Goal: Transaction & Acquisition: Purchase product/service

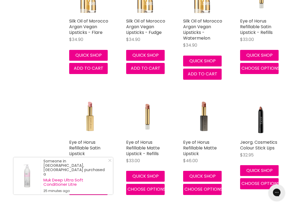
scroll to position [172, 0]
click at [87, 145] on link "Eye of Horus Refillable Satin Lipstick" at bounding box center [84, 148] width 31 height 18
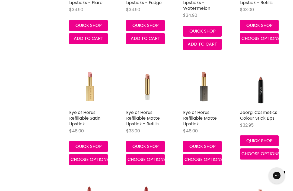
scroll to position [202, 0]
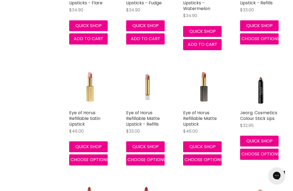
click at [199, 110] on link "Eye of Horus Refillable Matte Lipstick" at bounding box center [200, 119] width 34 height 18
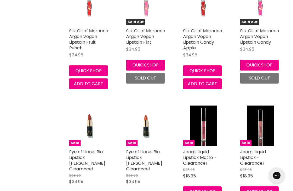
scroll to position [893, 0]
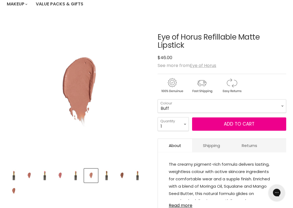
scroll to position [62, 0]
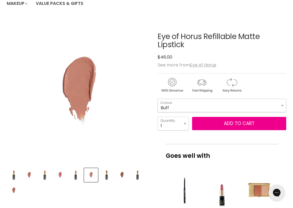
click at [284, 103] on select "Buff Rose [GEOGRAPHIC_DATA] Bloom Clove" at bounding box center [222, 106] width 129 height 14
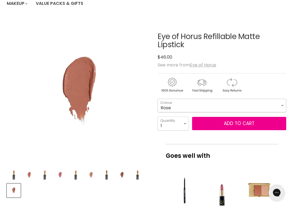
click at [284, 103] on select "Buff Rose [GEOGRAPHIC_DATA] Bloom Clove" at bounding box center [222, 106] width 129 height 14
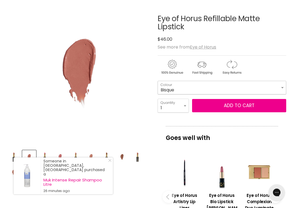
scroll to position [80, 0]
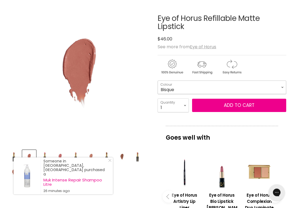
click at [284, 82] on select "Buff Rose [GEOGRAPHIC_DATA] Bloom Clove" at bounding box center [222, 88] width 129 height 14
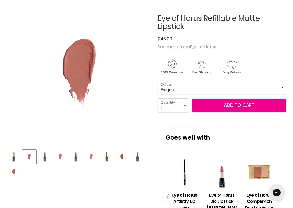
click at [286, 82] on select "Buff Rose [GEOGRAPHIC_DATA] Bloom Clove" at bounding box center [222, 88] width 129 height 14
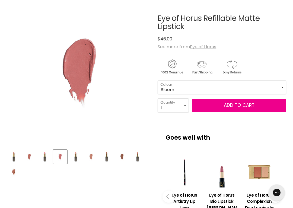
click at [284, 85] on select "Buff Rose [GEOGRAPHIC_DATA] Bloom Clove" at bounding box center [222, 88] width 129 height 14
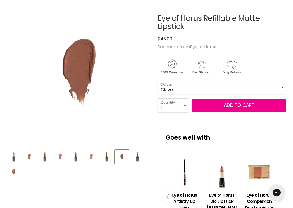
click at [285, 84] on select "Buff Rose [GEOGRAPHIC_DATA] Bloom Clove" at bounding box center [222, 88] width 129 height 14
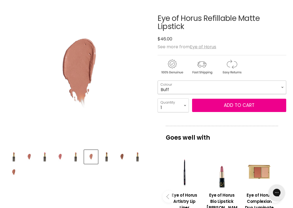
click at [285, 84] on select "Buff Rose [GEOGRAPHIC_DATA] Bloom Clove" at bounding box center [222, 88] width 129 height 14
select select "Rose"
